Goal: Use online tool/utility: Utilize a website feature to perform a specific function

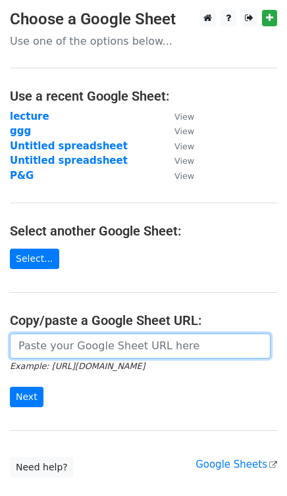
click at [105, 349] on input "url" at bounding box center [140, 346] width 261 height 25
paste input "[URL][DOMAIN_NAME]"
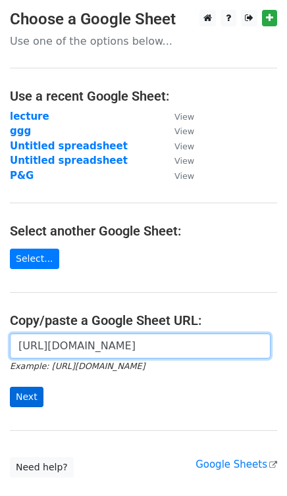
type input "[URL][DOMAIN_NAME]"
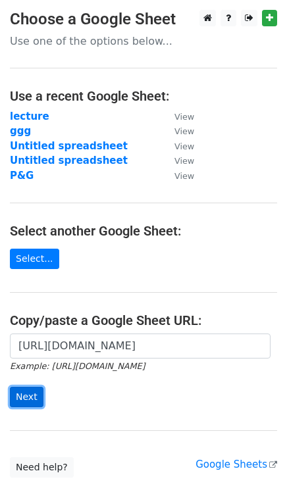
click at [34, 401] on input "Next" at bounding box center [27, 397] width 34 height 20
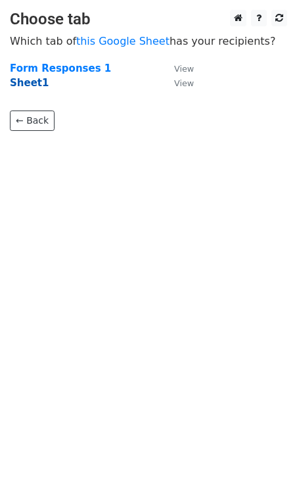
click at [28, 80] on strong "Sheet1" at bounding box center [29, 83] width 39 height 12
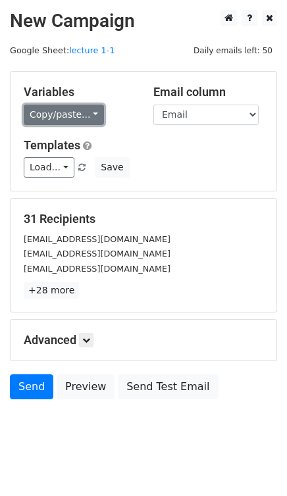
click at [85, 106] on link "Copy/paste..." at bounding box center [64, 115] width 80 height 20
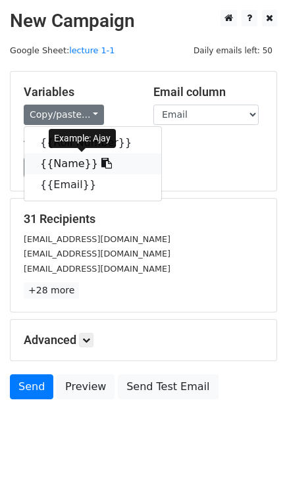
click at [101, 168] on icon at bounding box center [106, 163] width 11 height 11
